Goal: Task Accomplishment & Management: Manage account settings

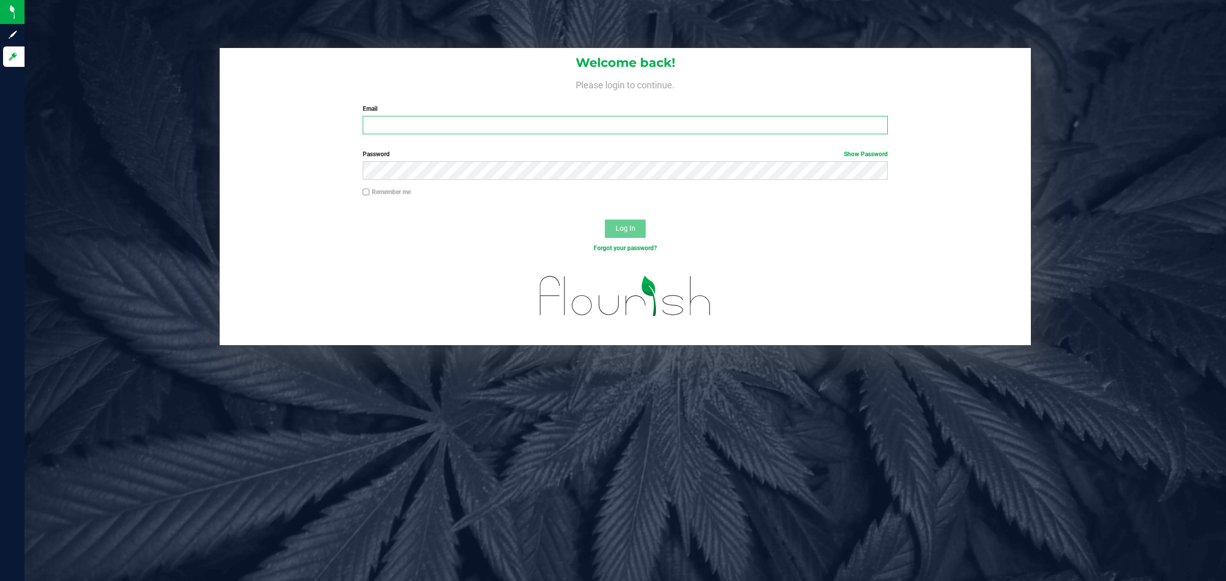
click at [629, 129] on input "Email" at bounding box center [626, 125] width 526 height 18
type input "[EMAIL_ADDRESS][DOMAIN_NAME]"
click at [605, 220] on button "Log In" at bounding box center [625, 229] width 41 height 18
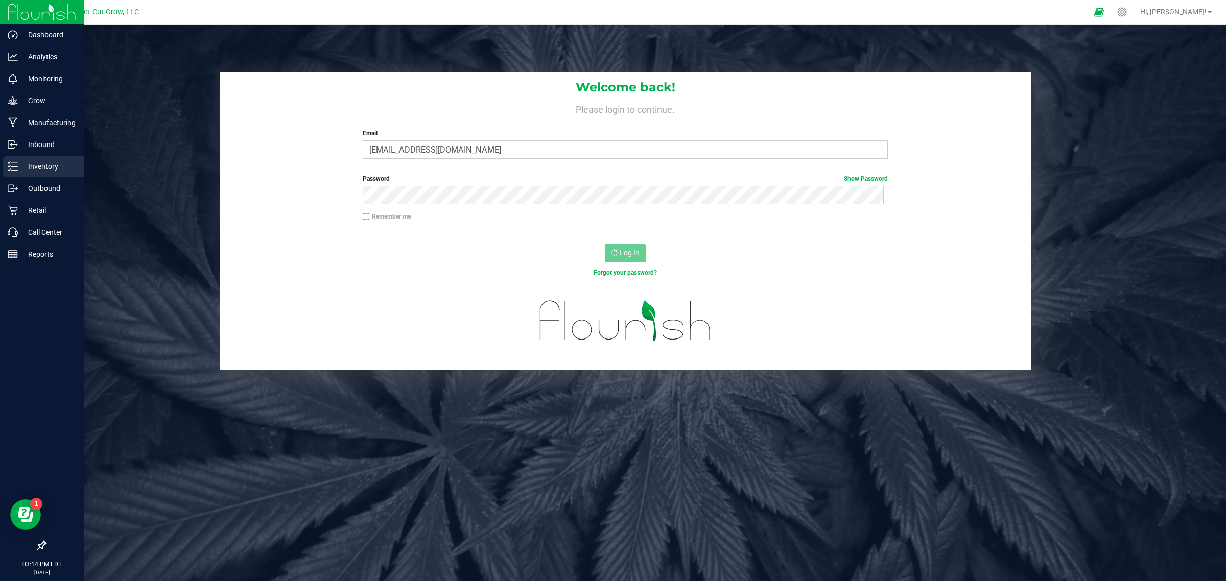
click at [44, 167] on p "Inventory" at bounding box center [48, 166] width 61 height 12
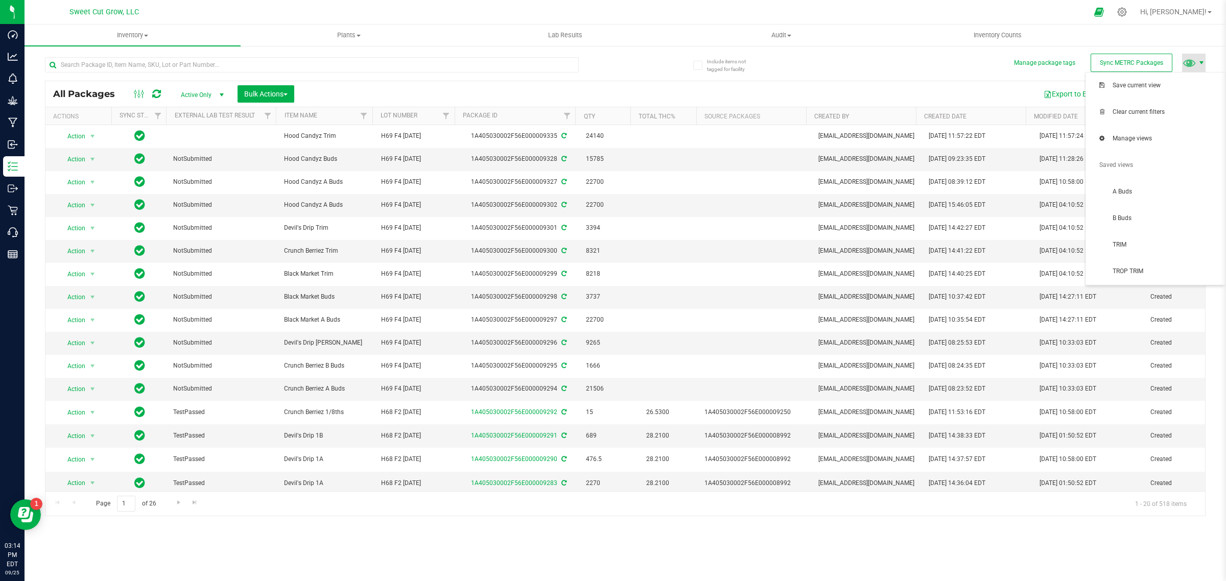
click at [1197, 59] on span at bounding box center [1201, 63] width 8 height 8
click at [1145, 252] on span "TRIM" at bounding box center [1156, 245] width 128 height 20
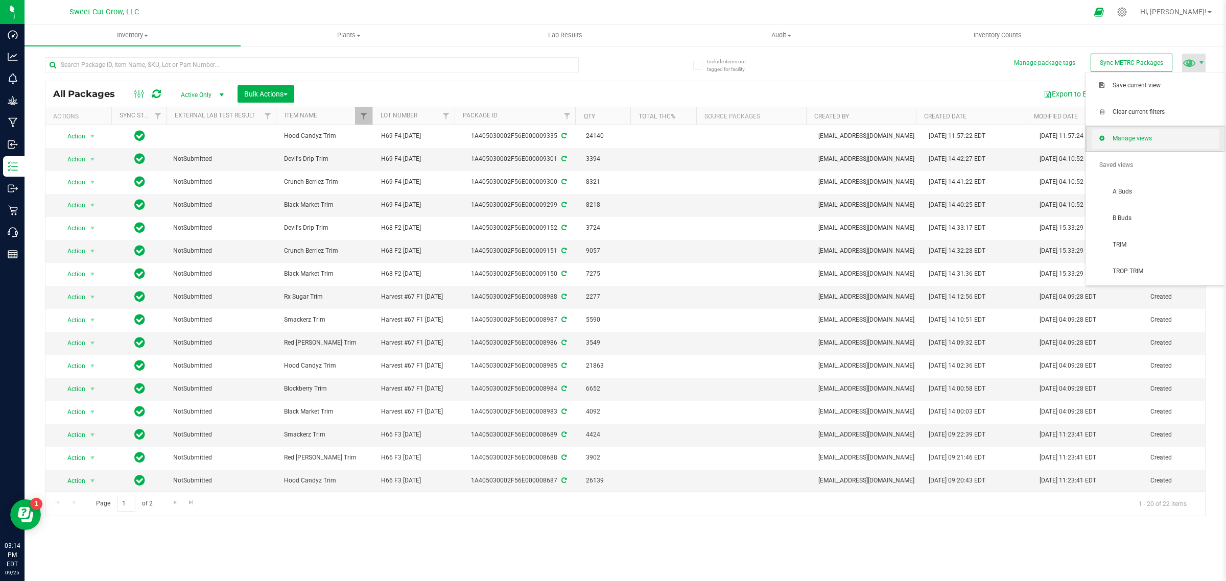
click at [1145, 141] on span "Manage views" at bounding box center [1166, 138] width 106 height 9
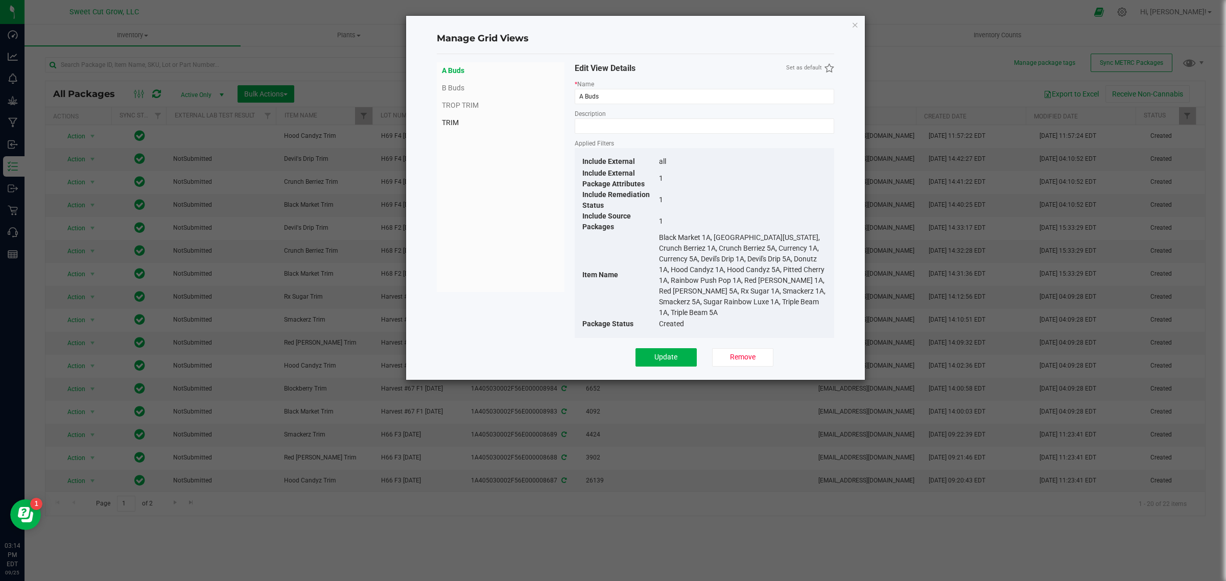
click at [457, 126] on span "TRIM" at bounding box center [500, 122] width 117 height 11
type input "TRIM"
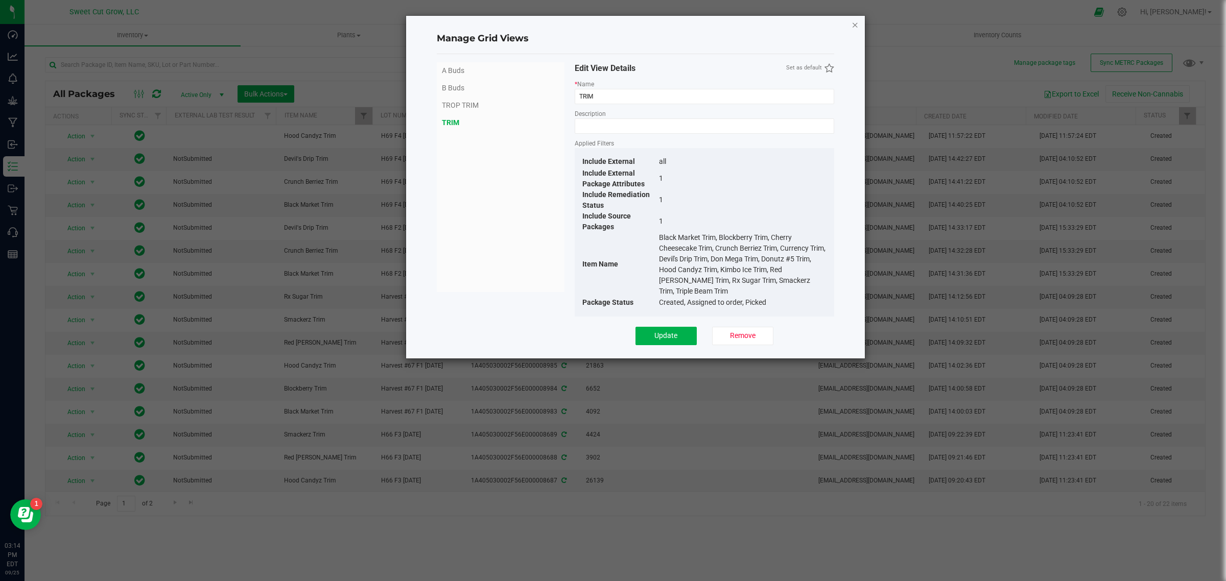
click at [853, 27] on icon "Close" at bounding box center [854, 24] width 7 height 12
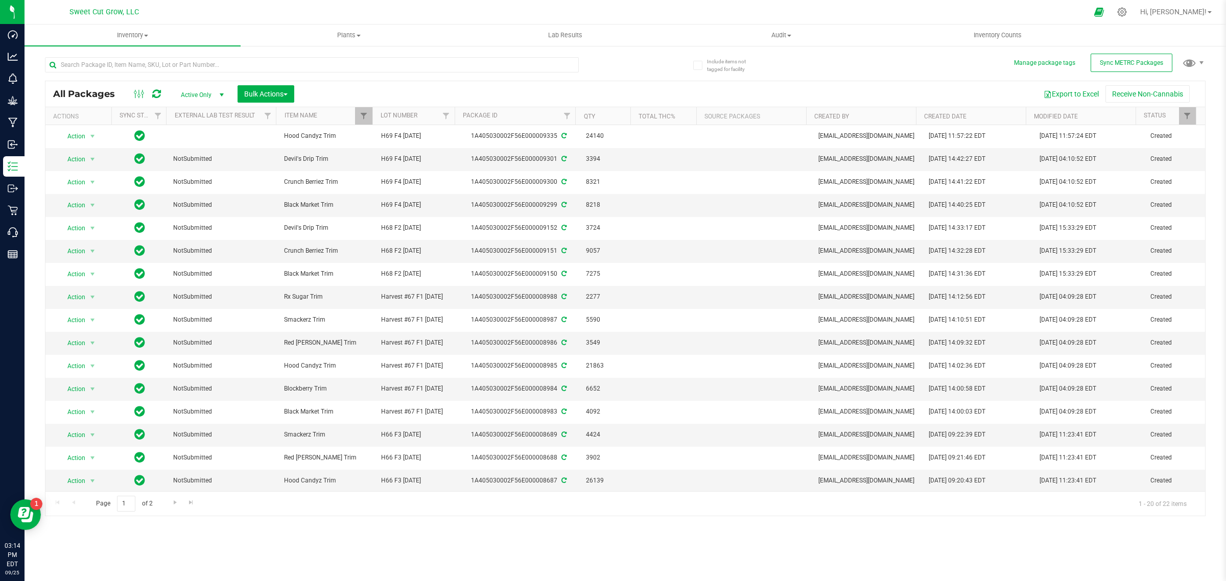
click at [1191, 52] on div "All Packages Active Only Active Only Lab Samples Locked All External Internal B…" at bounding box center [625, 282] width 1161 height 469
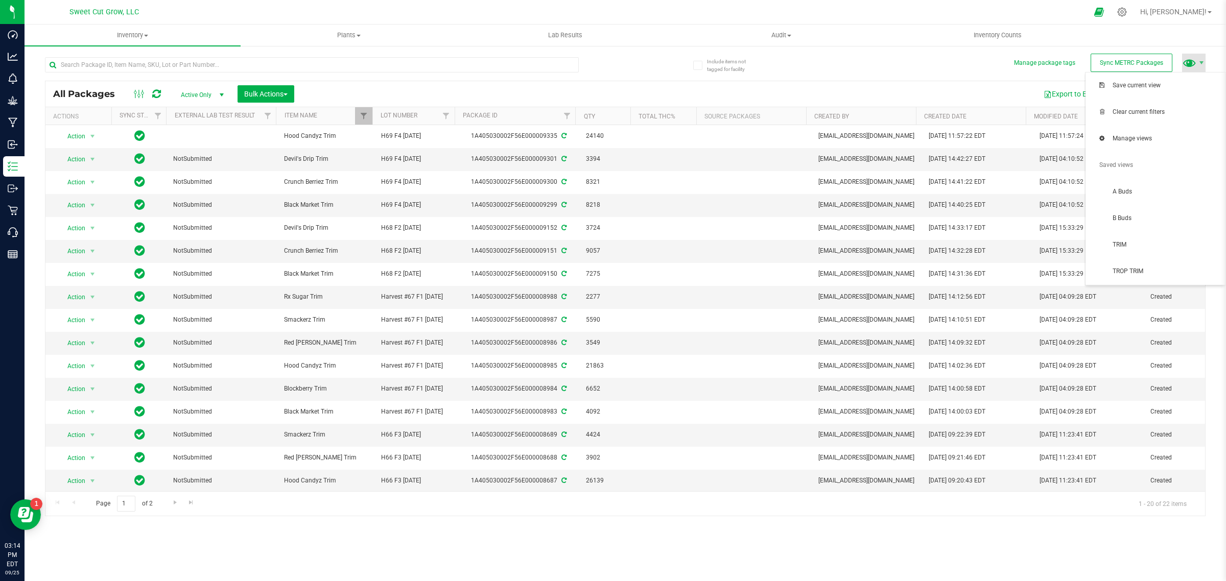
click at [1194, 65] on span at bounding box center [1189, 62] width 15 height 15
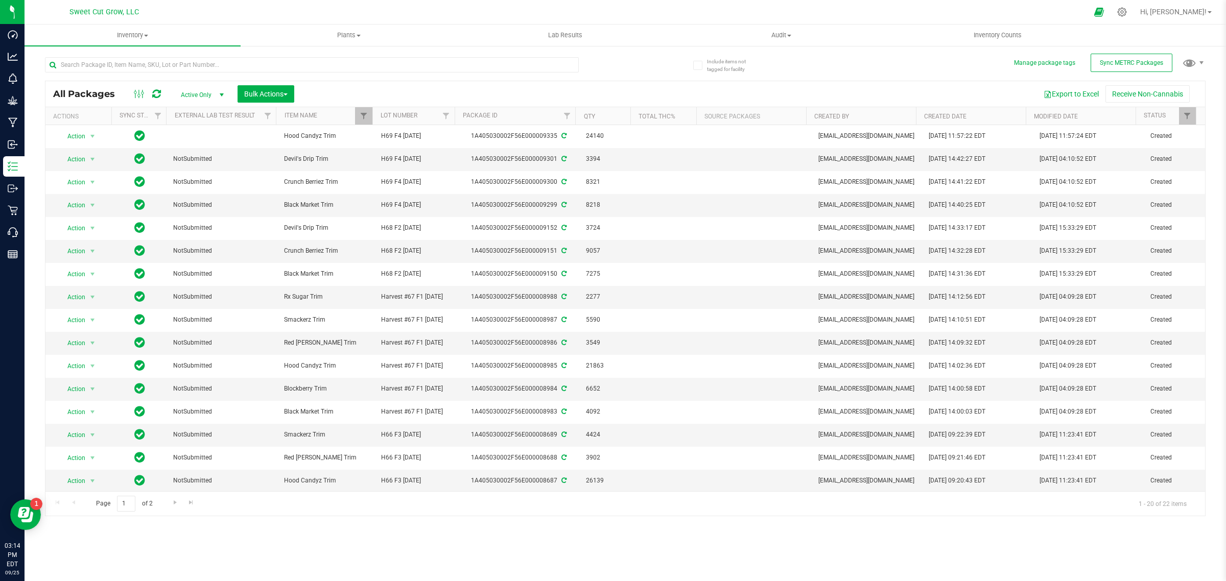
click at [992, 92] on div "Export to Excel Receive Non-Cannabis" at bounding box center [749, 93] width 895 height 17
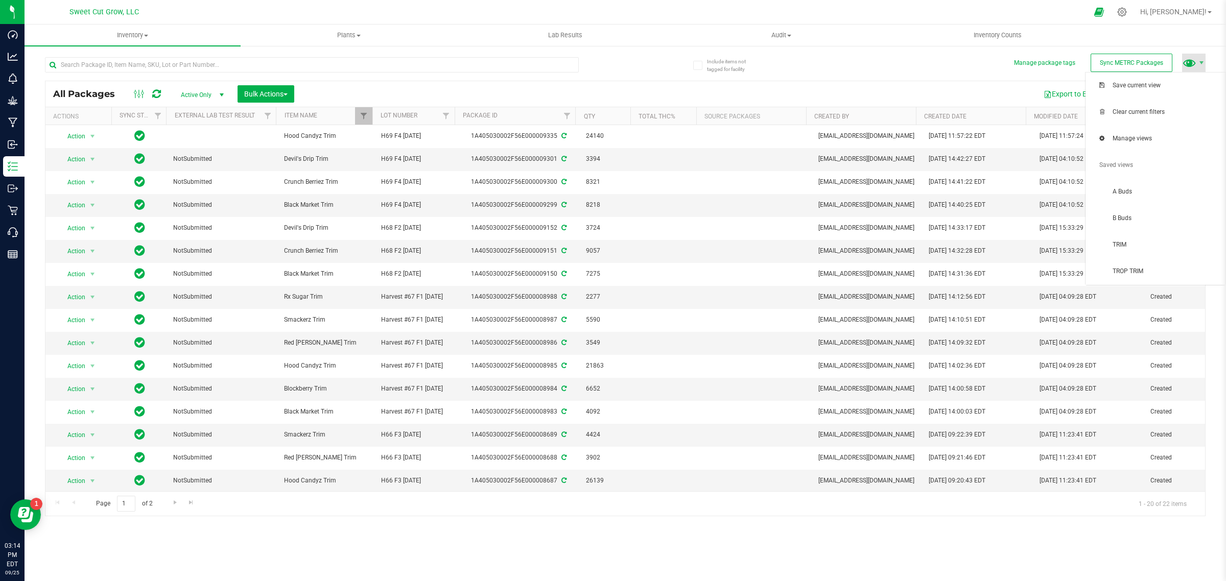
click at [1189, 69] on span at bounding box center [1189, 62] width 15 height 15
click at [1159, 139] on span "Manage views" at bounding box center [1166, 138] width 106 height 9
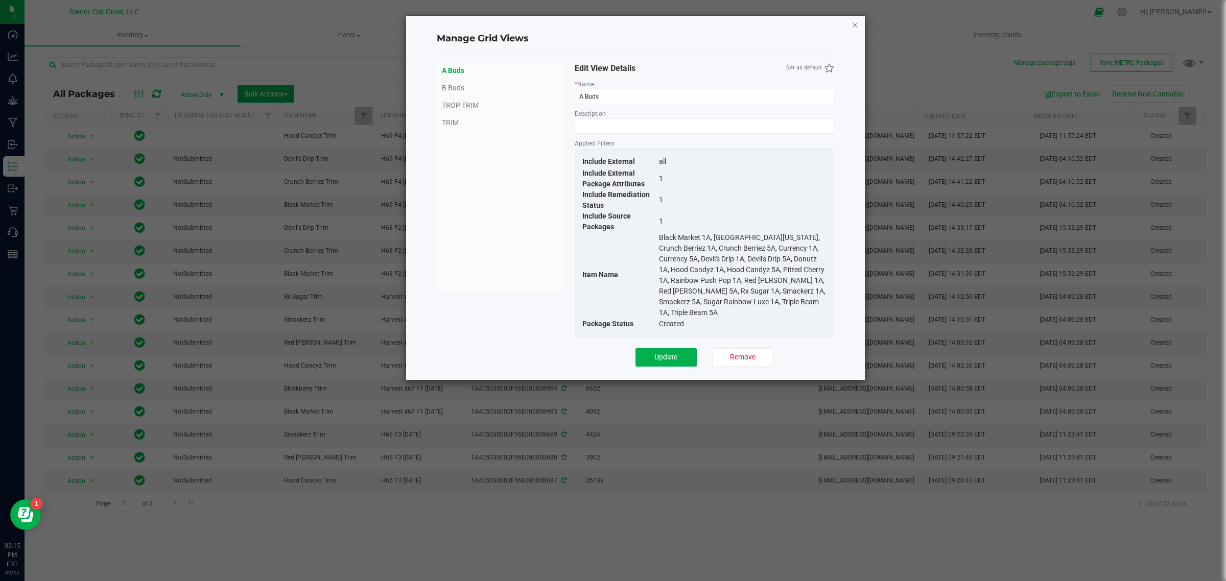
click at [854, 26] on icon "Close" at bounding box center [854, 24] width 7 height 12
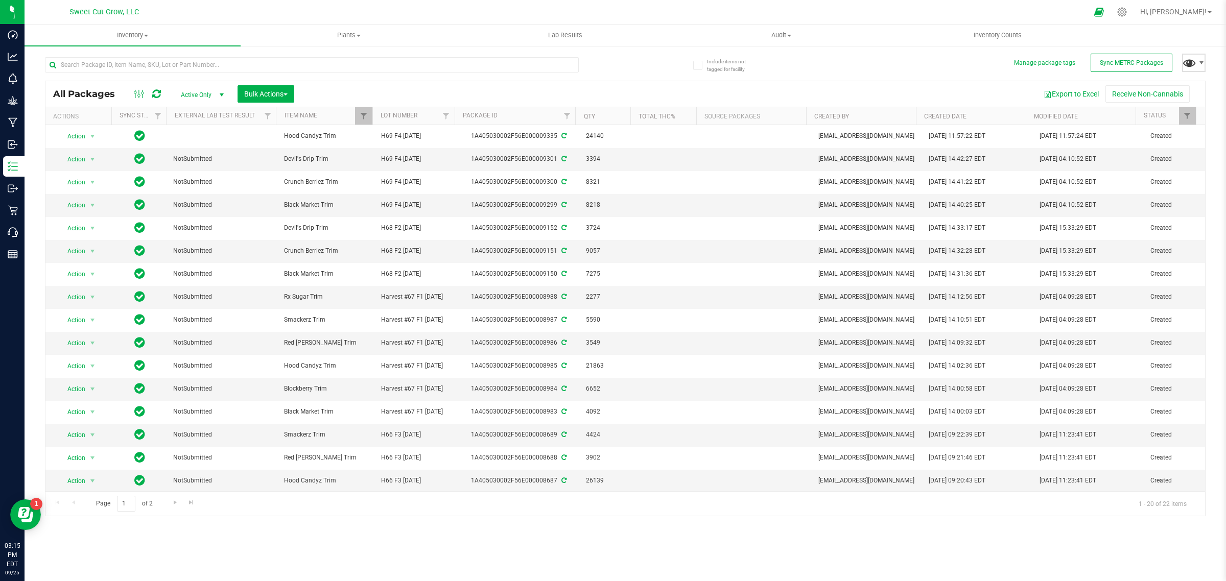
click at [1186, 68] on span at bounding box center [1189, 62] width 15 height 15
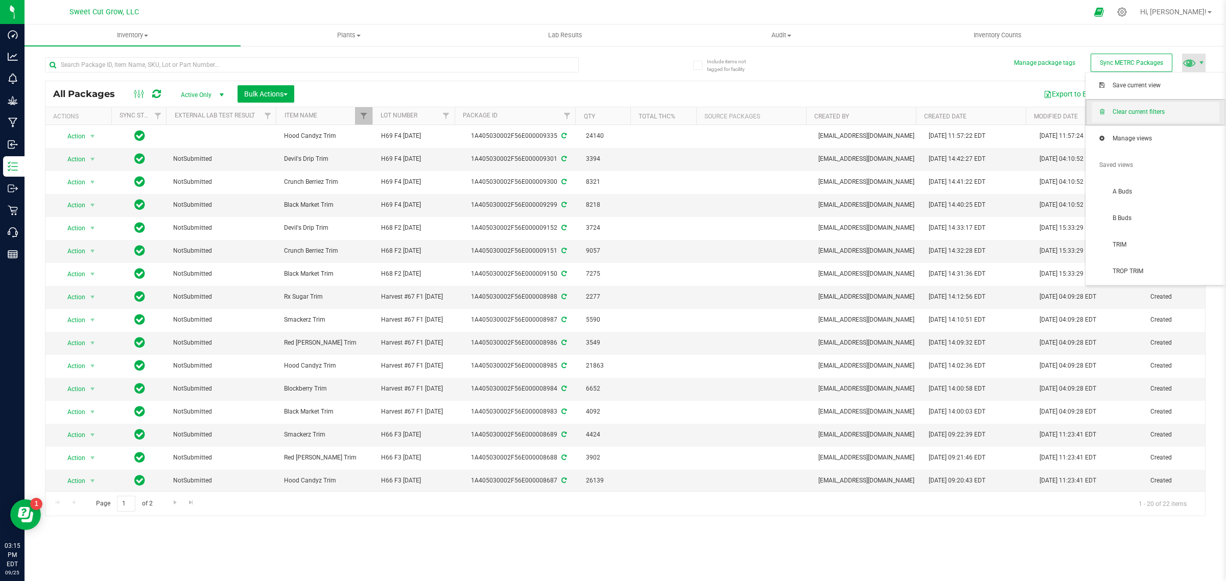
click at [1155, 112] on span "Clear current filters" at bounding box center [1166, 112] width 106 height 9
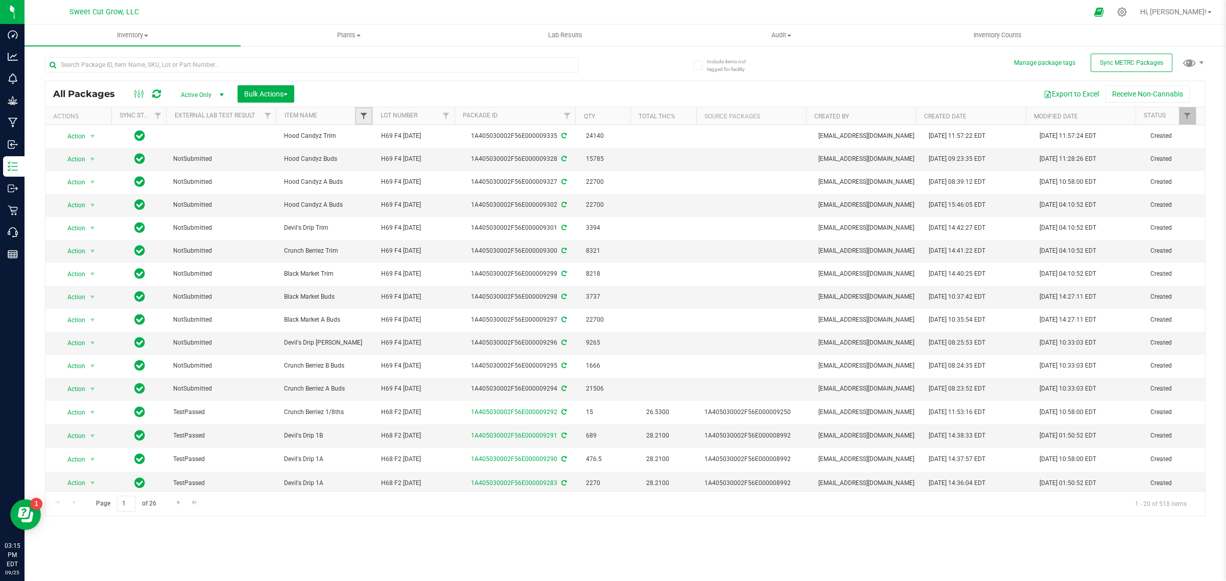
click at [366, 120] on span "Filter" at bounding box center [364, 116] width 8 height 8
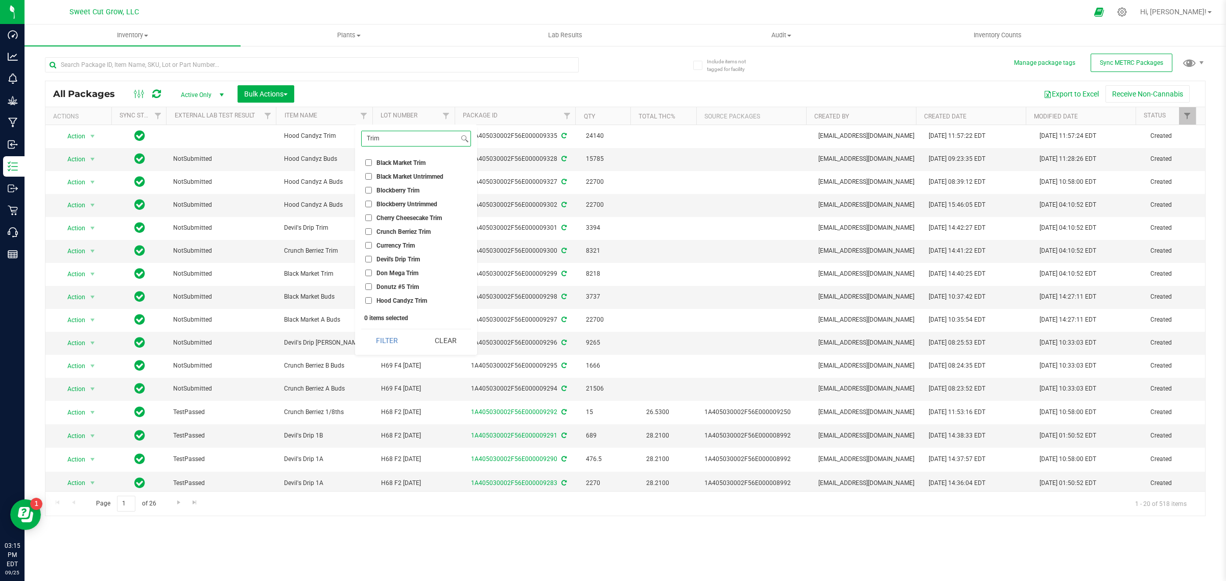
type input "Trim"
click at [369, 160] on input "Black Market Trim" at bounding box center [368, 162] width 7 height 7
checkbox input "true"
click at [368, 190] on input "Blockberry Trim" at bounding box center [368, 190] width 7 height 7
checkbox input "true"
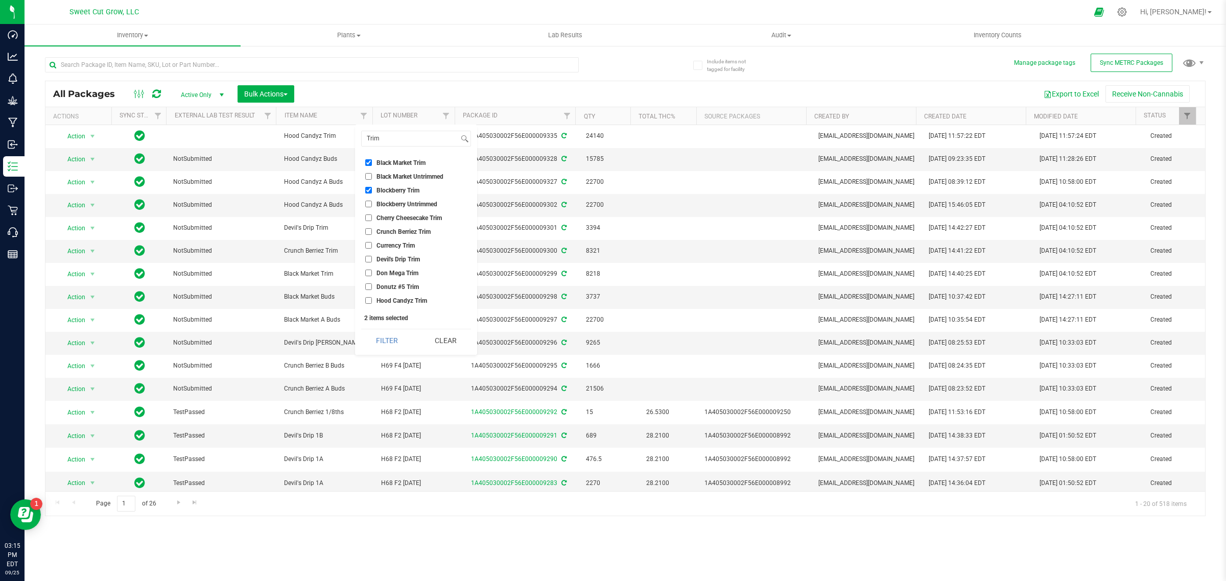
click at [371, 216] on input "Cherry Cheesecake Trim" at bounding box center [368, 218] width 7 height 7
checkbox input "true"
click at [371, 230] on input "Crunch Berriez Trim" at bounding box center [368, 231] width 7 height 7
checkbox input "true"
click at [370, 246] on input "Currency Trim" at bounding box center [368, 245] width 7 height 7
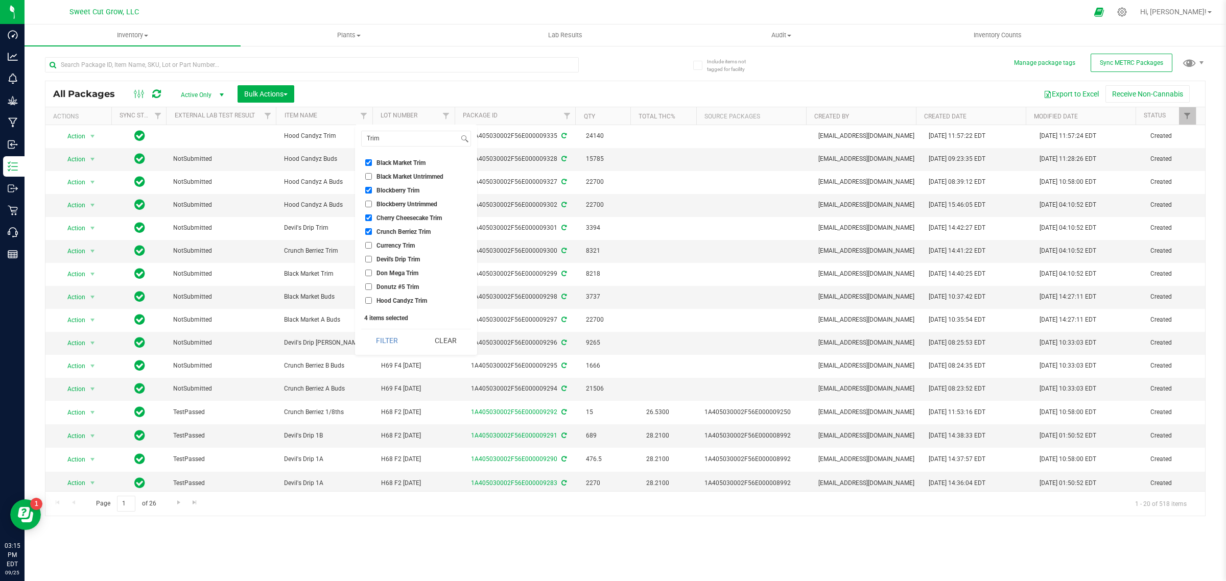
checkbox input "true"
click at [368, 261] on input "Devil's Drip Trim" at bounding box center [368, 259] width 7 height 7
checkbox input "true"
click at [368, 271] on input "Don Mega Trim" at bounding box center [368, 273] width 7 height 7
checkbox input "true"
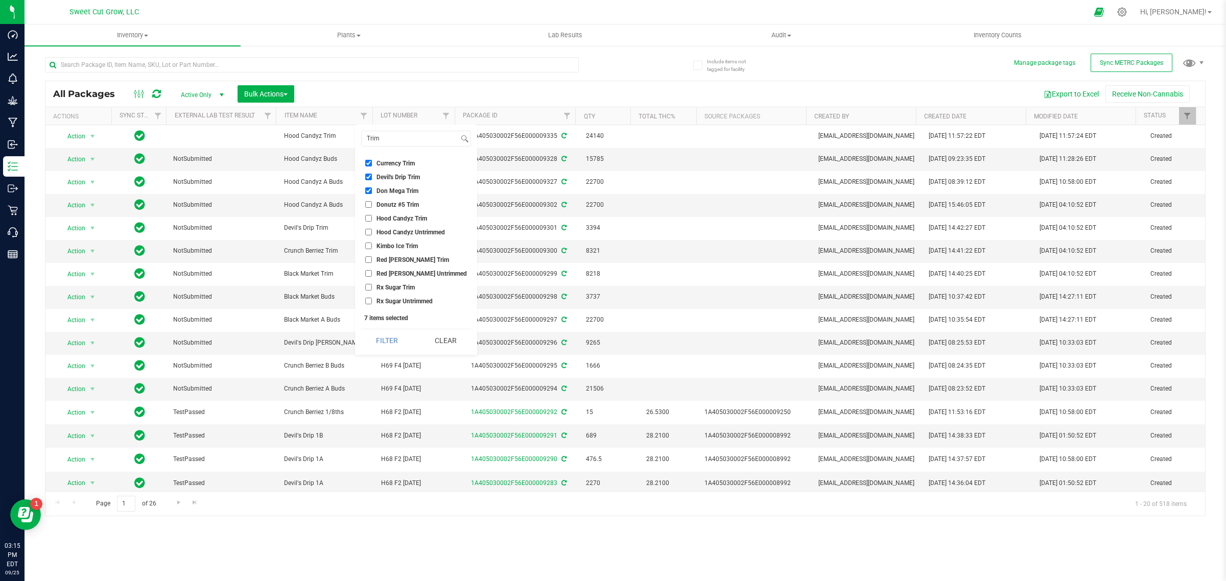
scroll to position [83, 0]
click at [369, 203] on input "Donutz #5 Trim" at bounding box center [368, 203] width 7 height 7
checkbox input "true"
click at [366, 215] on input "Hood Candyz Trim" at bounding box center [368, 217] width 7 height 7
checkbox input "true"
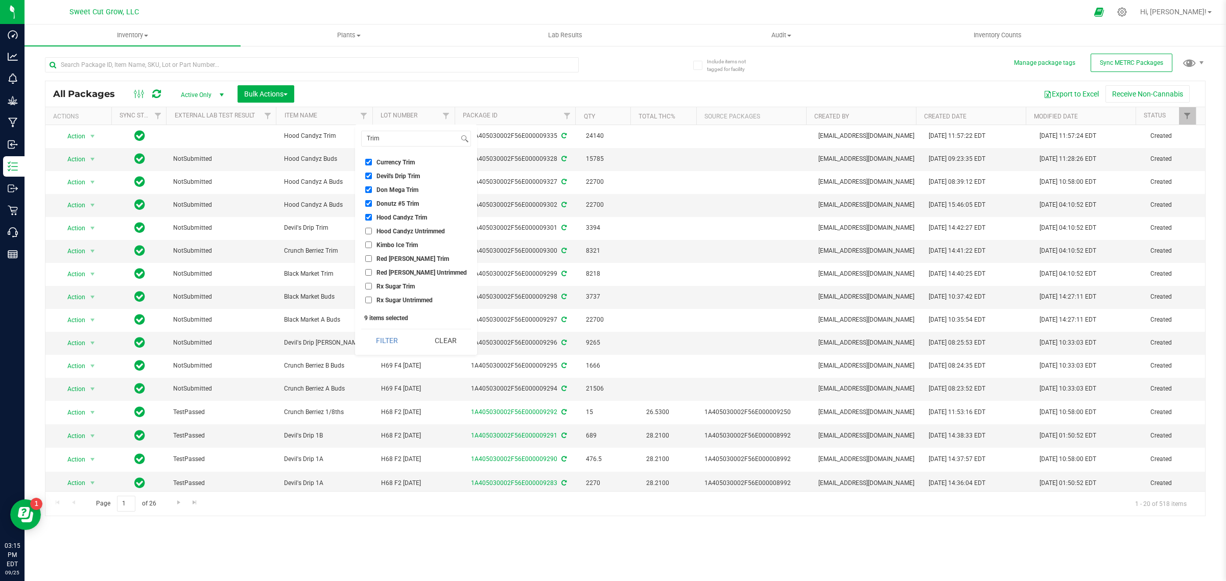
click at [369, 244] on input "Kimbo Ice Trim" at bounding box center [368, 245] width 7 height 7
checkbox input "true"
click at [367, 218] on input "Red [PERSON_NAME] Trim" at bounding box center [368, 219] width 7 height 7
checkbox input "true"
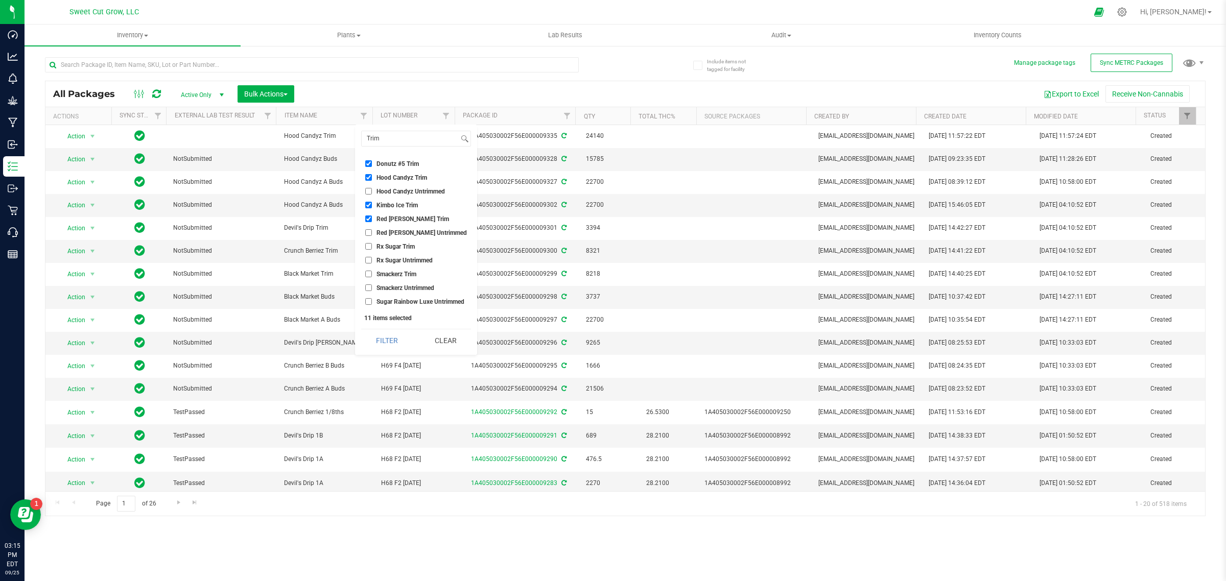
click at [368, 248] on input "Rx Sugar Trim" at bounding box center [368, 246] width 7 height 7
checkbox input "true"
click at [367, 249] on input "Smackerz Trim" at bounding box center [368, 248] width 7 height 7
checkbox input "true"
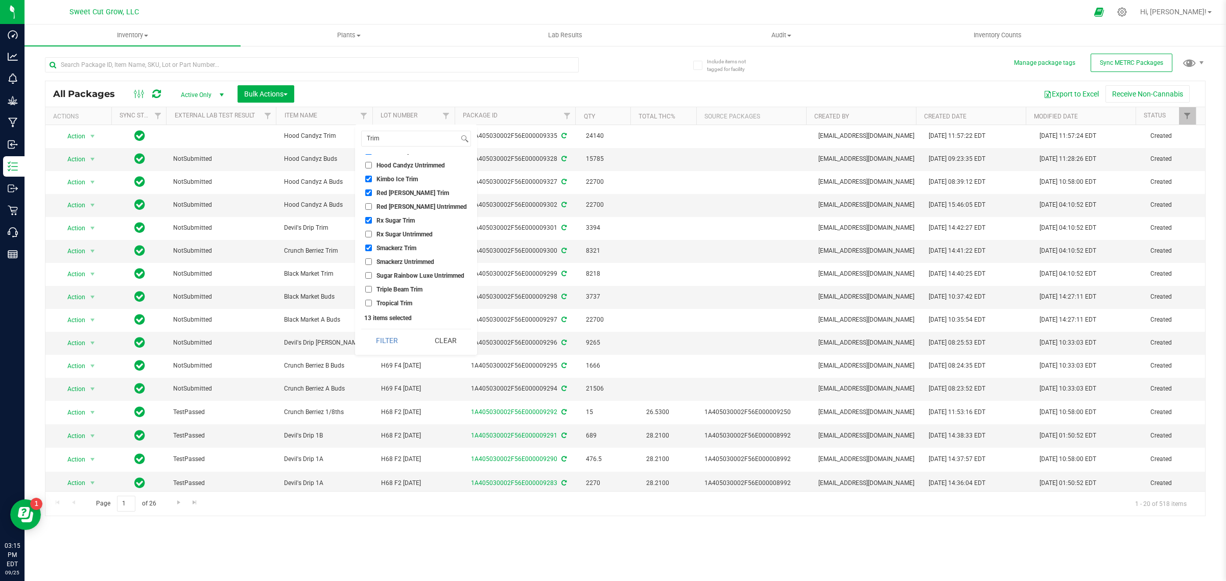
click at [369, 290] on input "Triple Beam Trim" at bounding box center [368, 289] width 7 height 7
checkbox input "true"
click at [396, 341] on button "Filter" at bounding box center [386, 340] width 51 height 22
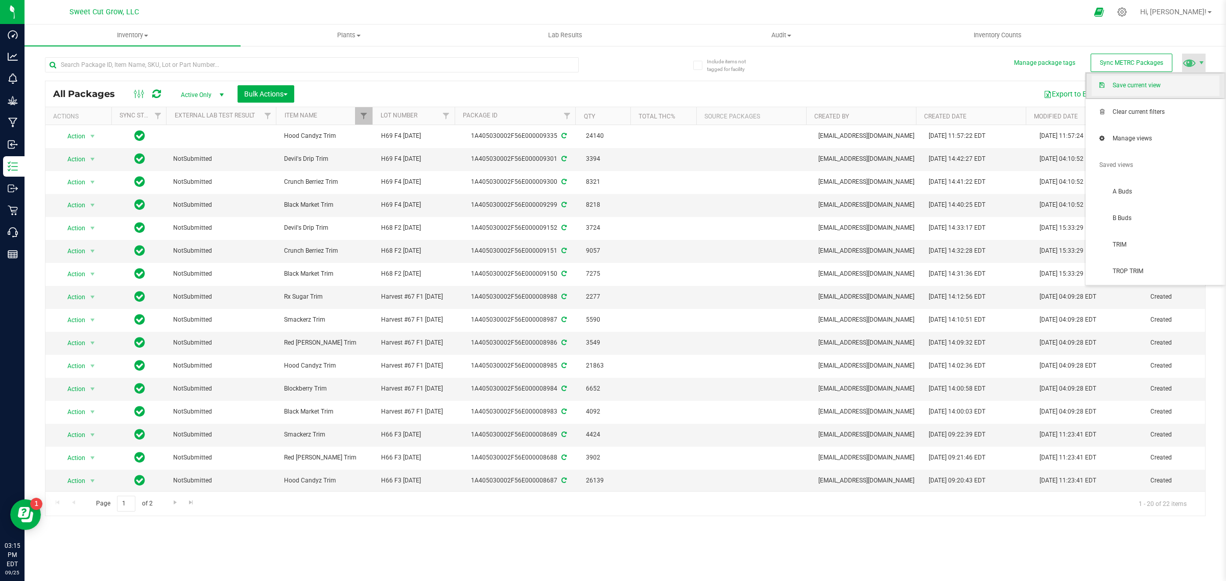
click at [1171, 89] on span "Save current view" at bounding box center [1166, 85] width 106 height 9
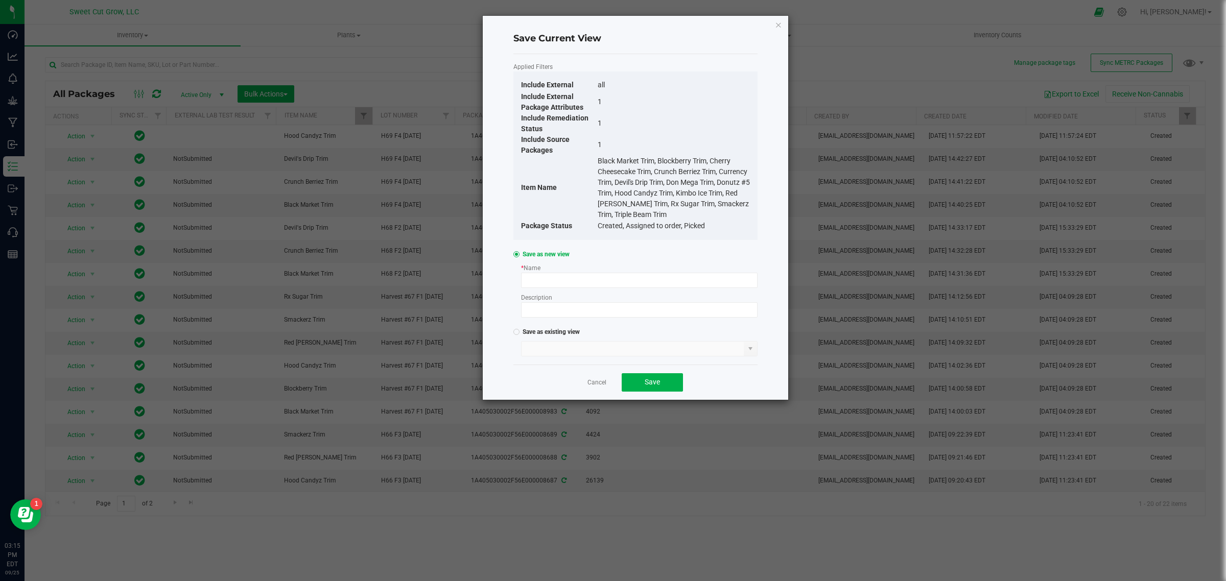
click at [555, 328] on span "Save as existing view" at bounding box center [549, 332] width 60 height 8
click at [555, 348] on input at bounding box center [633, 349] width 223 height 14
click at [753, 350] on span at bounding box center [750, 349] width 8 height 8
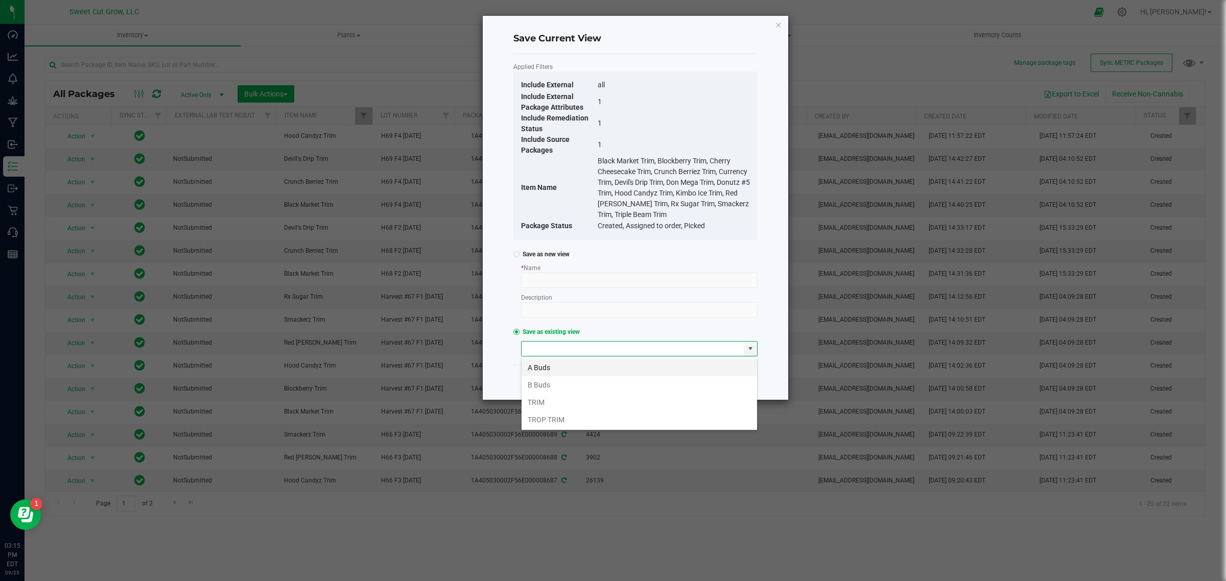
scroll to position [16, 236]
click at [553, 404] on li "TRIM" at bounding box center [639, 402] width 235 height 17
type input "TRIM"
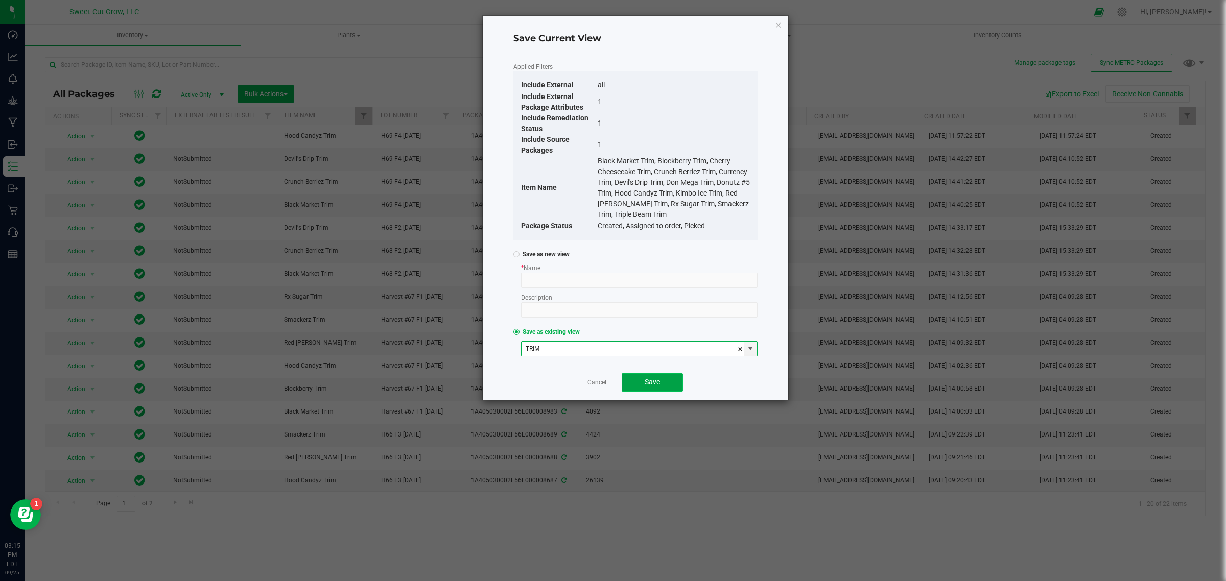
click at [657, 388] on button "Save" at bounding box center [652, 382] width 61 height 18
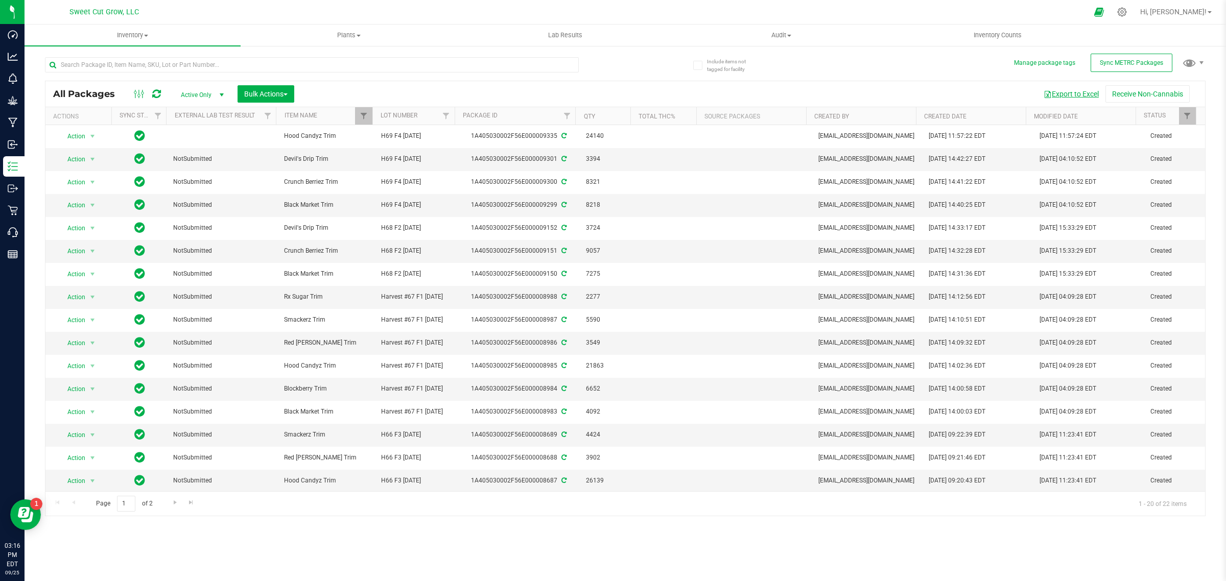
click at [1069, 95] on button "Export to Excel" at bounding box center [1071, 93] width 68 height 17
